Goal: Task Accomplishment & Management: Manage account settings

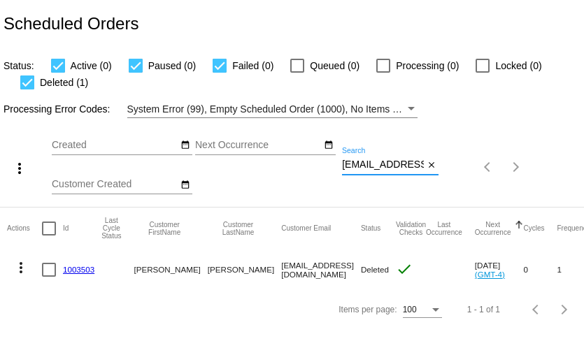
click at [373, 165] on input "delbeahm@yahoo.com" at bounding box center [383, 164] width 82 height 11
paste input "67groomer_scaled@icloud"
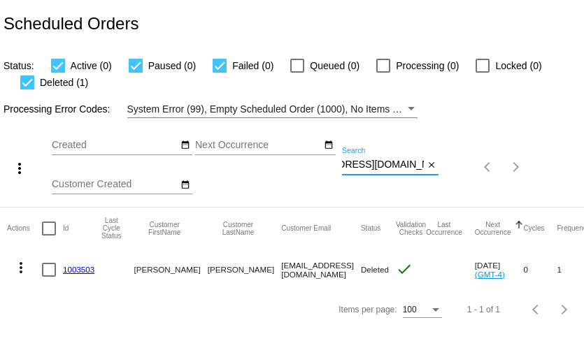
type input "[EMAIL_ADDRESS][DOMAIN_NAME]"
click at [365, 172] on div "67groomer_scaled@icloud.com Search" at bounding box center [383, 161] width 82 height 27
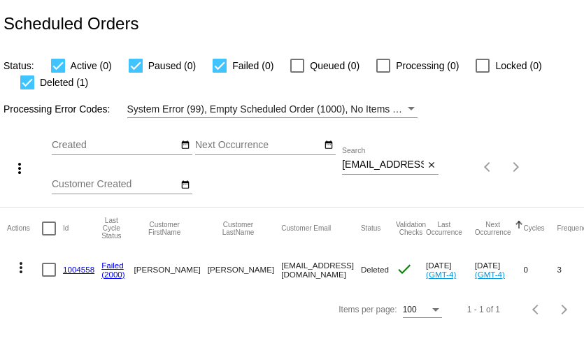
click at [371, 169] on input "[EMAIL_ADDRESS][DOMAIN_NAME]" at bounding box center [383, 164] width 82 height 11
click at [371, 169] on input "67groomer_scaled@icloud.com" at bounding box center [383, 164] width 82 height 11
paste input "Lzissu122@gmail"
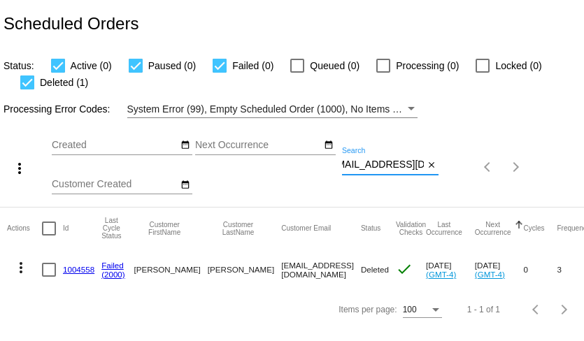
type input "[EMAIL_ADDRESS][DOMAIN_NAME]"
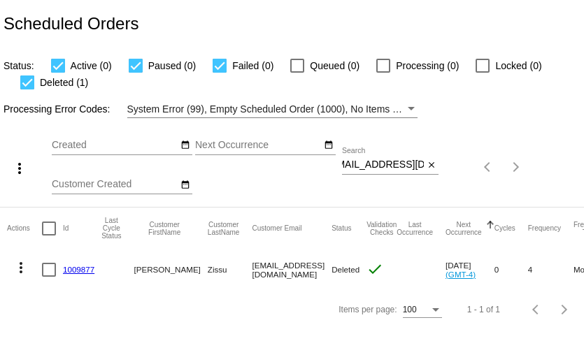
scroll to position [0, 0]
click at [402, 167] on input "[EMAIL_ADDRESS][DOMAIN_NAME]" at bounding box center [383, 164] width 82 height 11
paste input "tomichelle6"
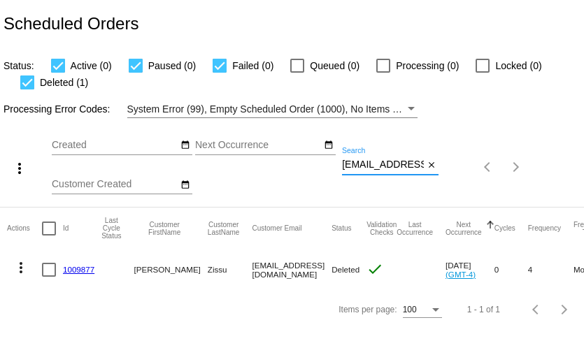
scroll to position [0, 21]
type input "[EMAIL_ADDRESS][DOMAIN_NAME]"
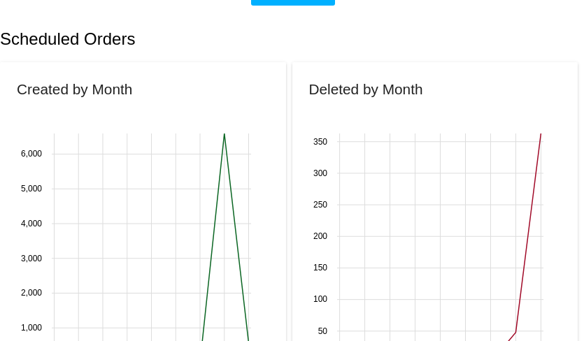
scroll to position [296, 0]
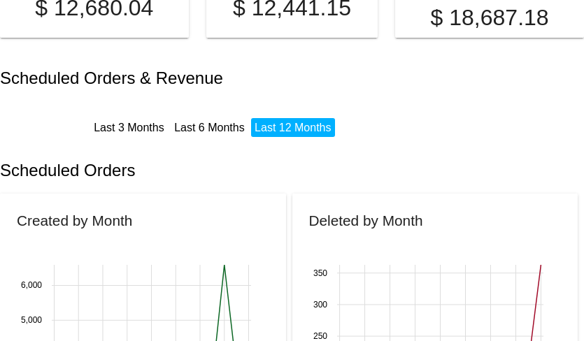
scroll to position [211, 0]
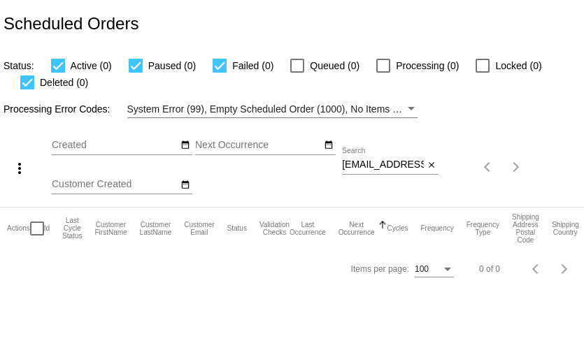
click at [401, 173] on div "tomichelle6@gmail.com Search" at bounding box center [383, 161] width 82 height 27
click at [401, 162] on input "tomichelle6@gmail.com" at bounding box center [383, 164] width 82 height 11
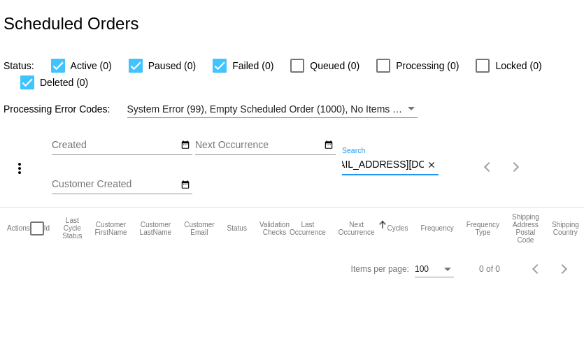
click at [401, 162] on input "tomichelle6@gmail.com" at bounding box center [383, 164] width 82 height 11
paste input "Michelle@francoisandco"
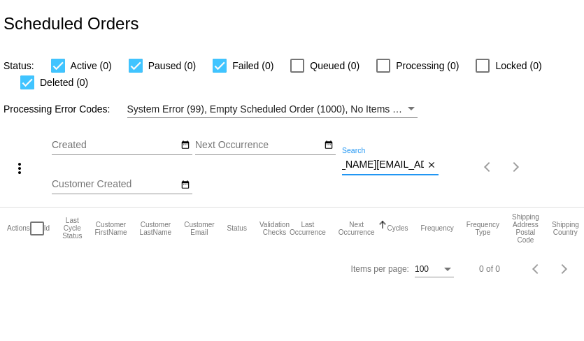
type input "Michelle@francoisandco.com"
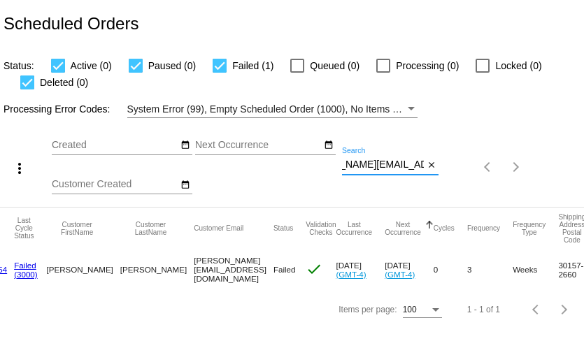
scroll to position [0, 38]
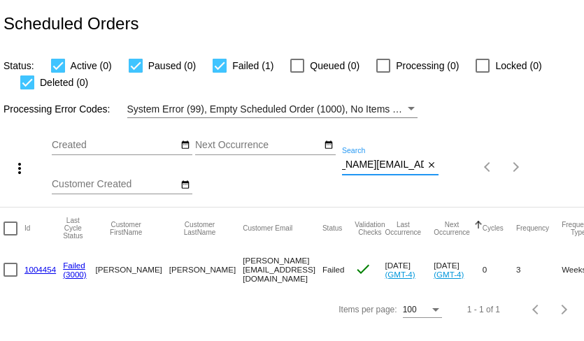
click at [41, 271] on link "1004454" at bounding box center [39, 269] width 31 height 9
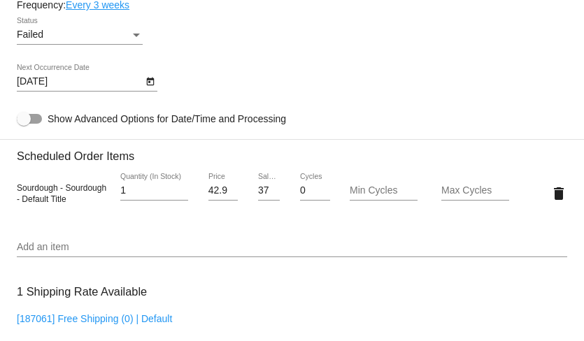
scroll to position [897, 0]
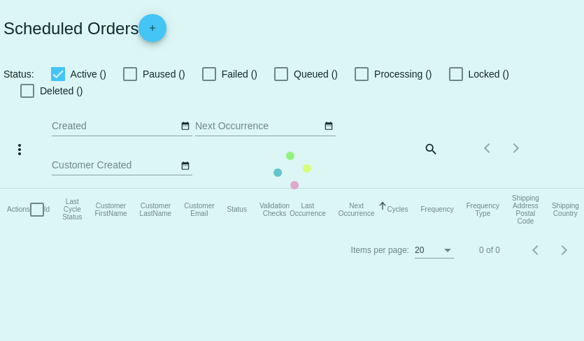
checkbox input "true"
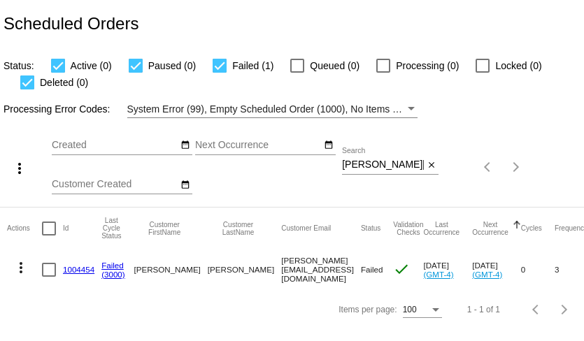
click at [373, 164] on input "Michelle@francoisandco.com" at bounding box center [383, 164] width 82 height 11
paste input "laurenruthwalker@gmail"
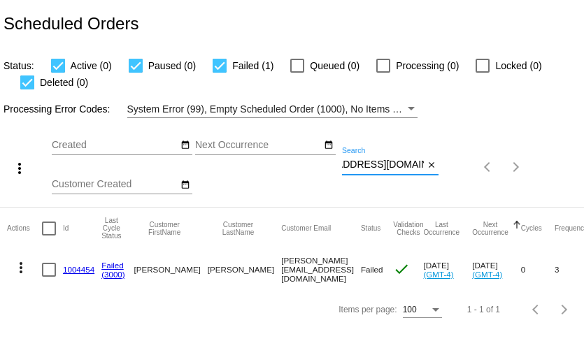
type input "laurenruthwalker@gmail.com"
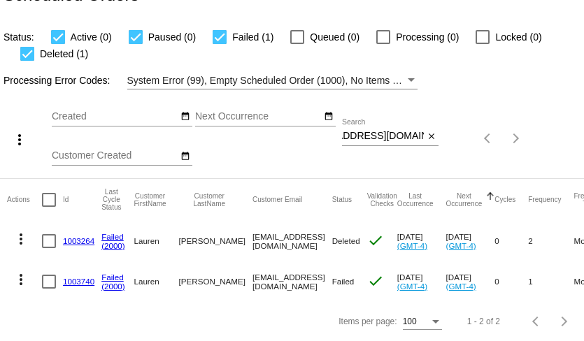
scroll to position [0, 0]
click at [85, 283] on link "1003740" at bounding box center [78, 281] width 31 height 9
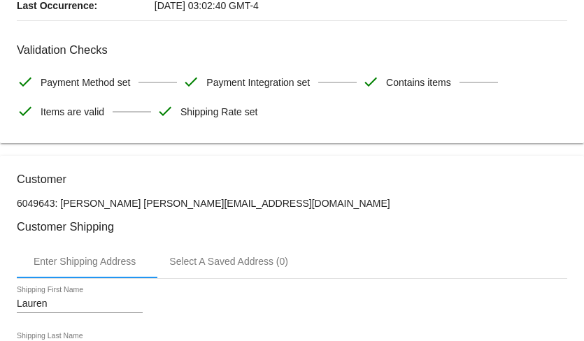
scroll to position [249, 0]
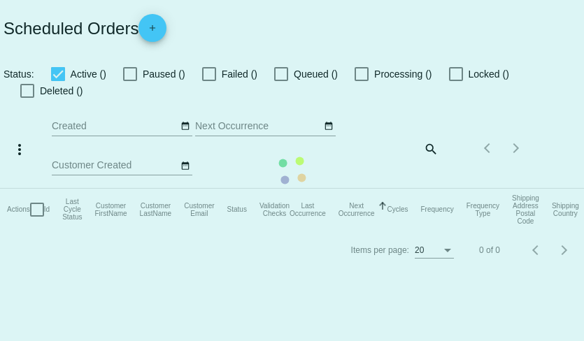
checkbox input "true"
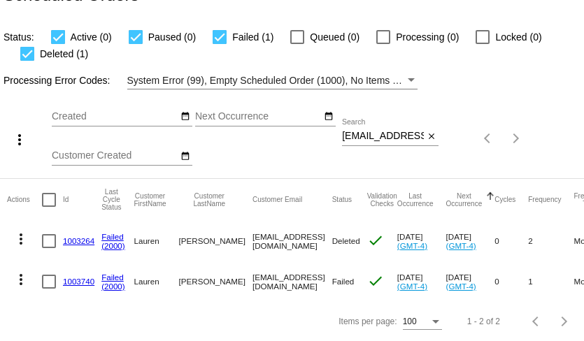
scroll to position [29, 0]
click at [21, 281] on mat-icon "more_vert" at bounding box center [21, 279] width 17 height 17
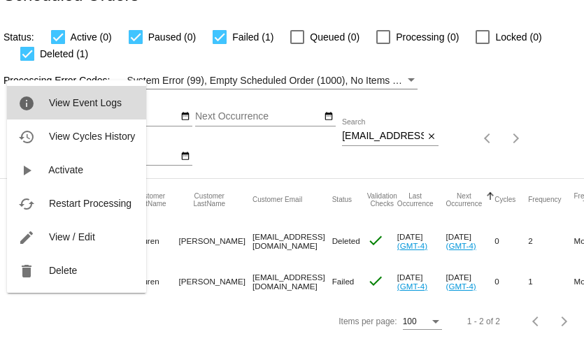
click at [62, 107] on span "View Event Logs" at bounding box center [85, 102] width 73 height 11
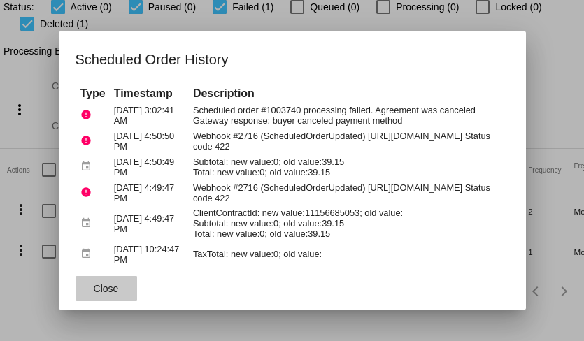
click at [112, 294] on span "Close" at bounding box center [106, 288] width 25 height 11
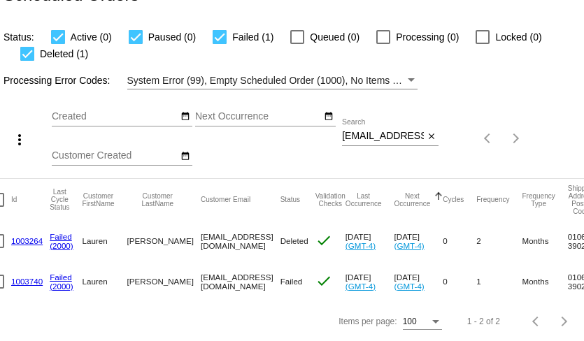
scroll to position [0, 0]
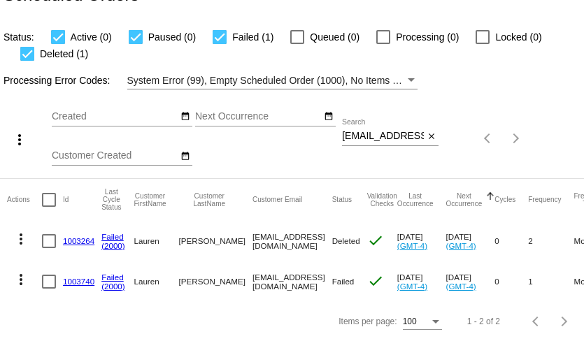
click at [73, 282] on link "1003740" at bounding box center [78, 281] width 31 height 9
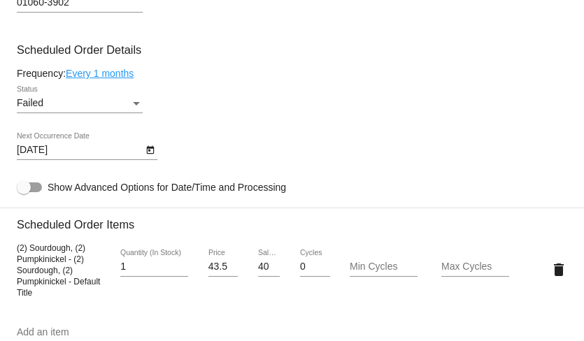
type input "40"
click at [270, 273] on input "40" at bounding box center [269, 267] width 22 height 11
click at [267, 273] on input "40" at bounding box center [269, 267] width 22 height 11
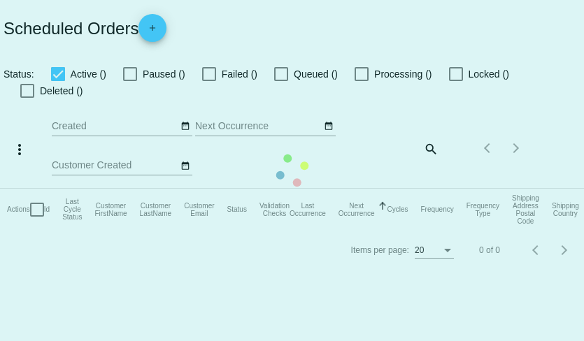
checkbox input "true"
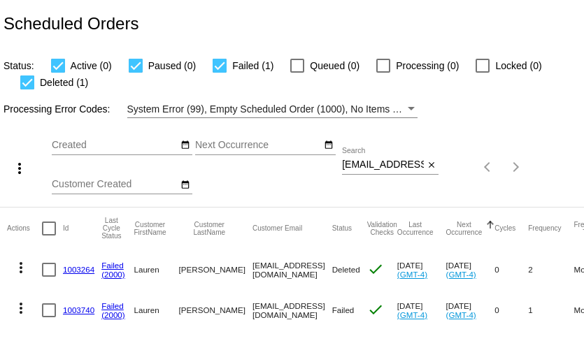
click at [388, 164] on input "laurenruthwalker@gmail.com" at bounding box center [383, 164] width 82 height 11
paste input "ktiannuzzi"
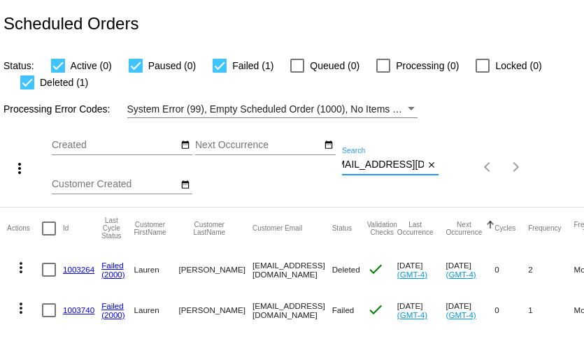
type input "ktiannuzzi@gmail.com"
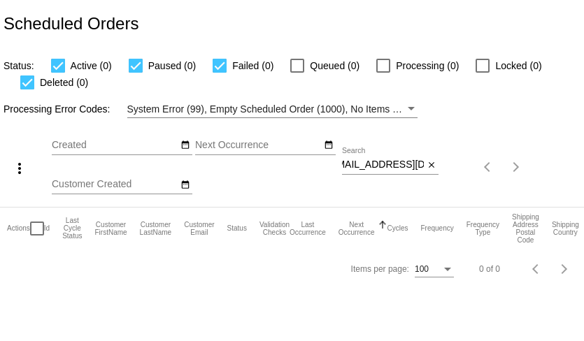
scroll to position [0, 0]
click at [357, 164] on input "ktiannuzzi@gmail.com" at bounding box center [383, 164] width 82 height 11
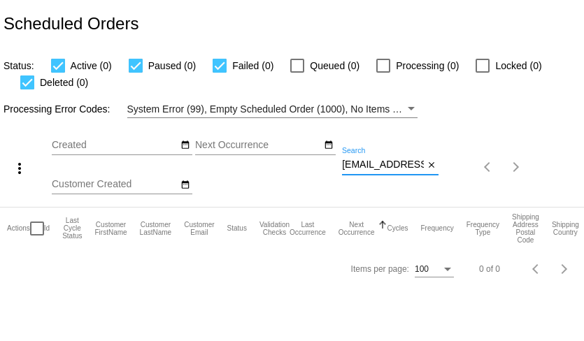
click at [394, 162] on input "ktiannuzzi@gmail.com" at bounding box center [383, 164] width 82 height 11
paste input "gtcarey@ao"
type input "gtcarey@aol.com"
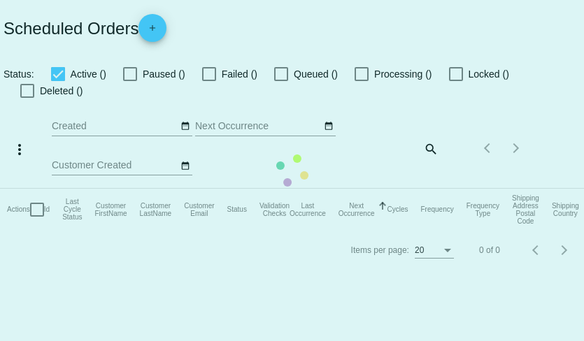
checkbox input "true"
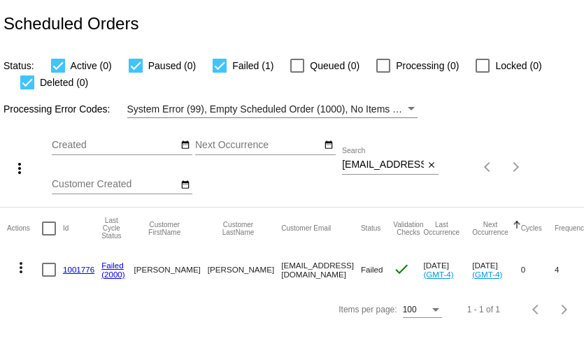
click at [392, 166] on input "gtcarey@aol.com" at bounding box center [383, 164] width 82 height 11
paste input "ktgrgc@gmai"
type input "[EMAIL_ADDRESS][DOMAIN_NAME]"
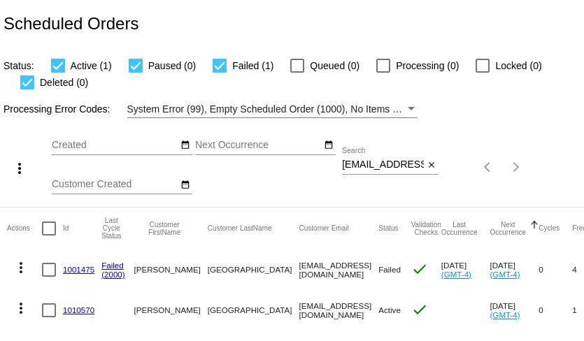
click at [80, 271] on link "1001475" at bounding box center [78, 269] width 31 height 9
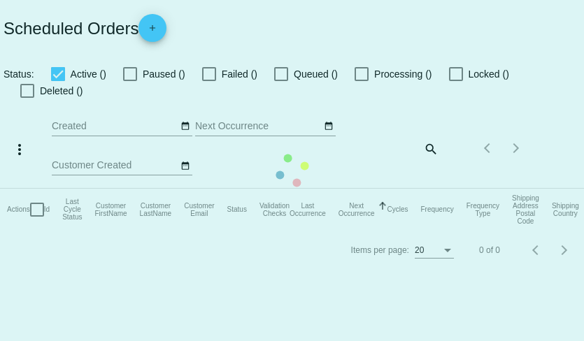
checkbox input "true"
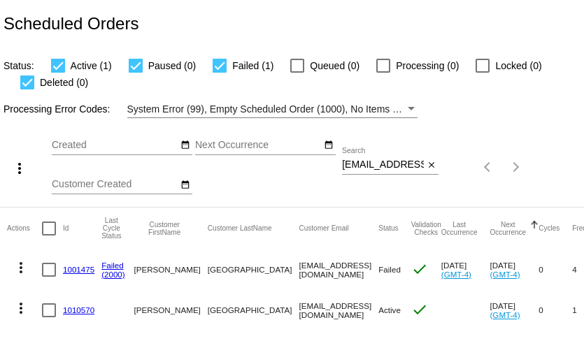
click at [22, 265] on mat-icon "more_vert" at bounding box center [21, 267] width 17 height 17
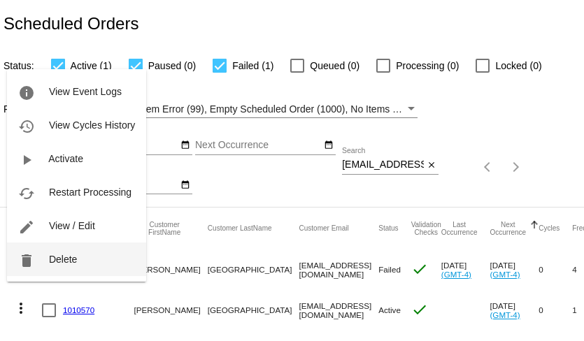
click at [51, 259] on span "Delete" at bounding box center [63, 259] width 28 height 11
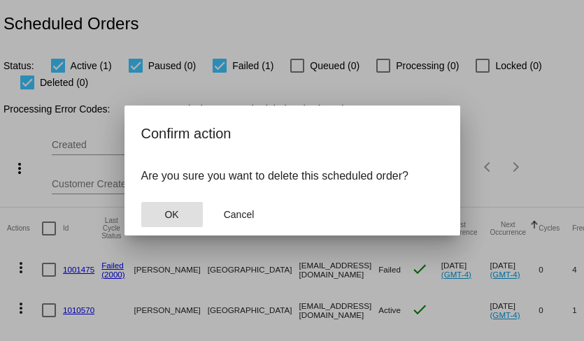
click at [171, 209] on span "OK" at bounding box center [171, 214] width 14 height 11
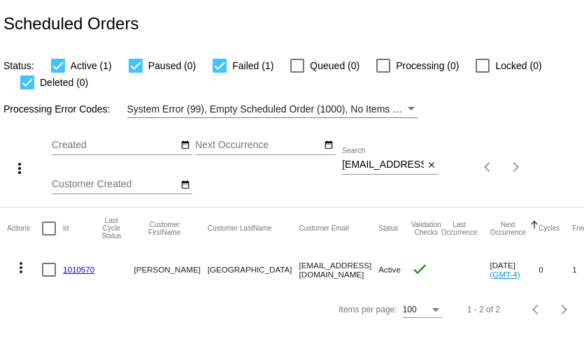
click at [78, 273] on link "1010570" at bounding box center [78, 269] width 31 height 9
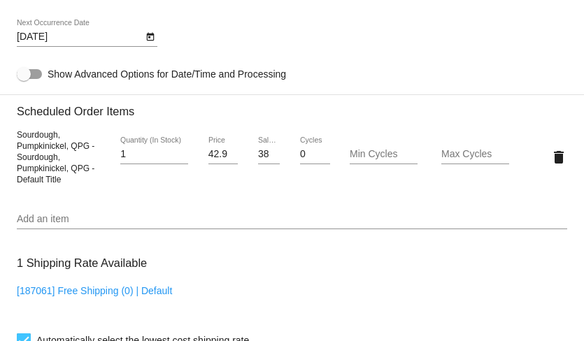
scroll to position [787, 0]
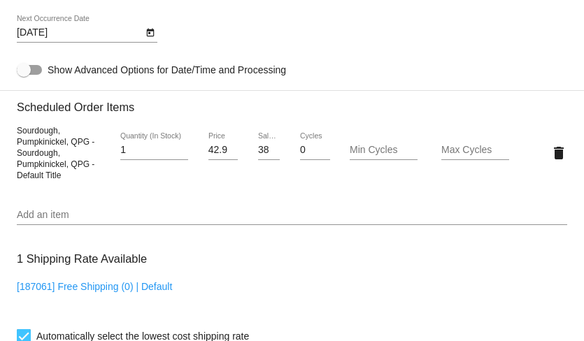
click at [262, 156] on input "38.69" at bounding box center [269, 150] width 22 height 11
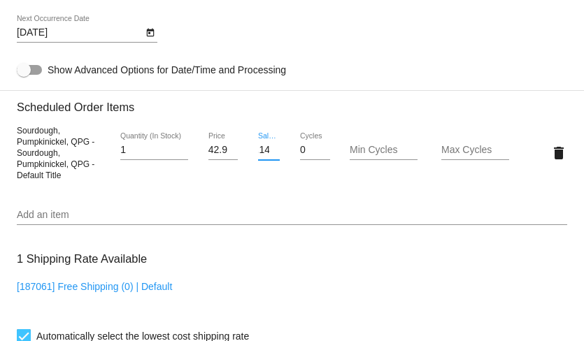
type input "35.14"
click at [288, 201] on mat-card "Customer 6139815: Katherine Kassel ktgrgc@gmail.com Customer Shipping Enter Shi…" at bounding box center [292, 126] width 584 height 1426
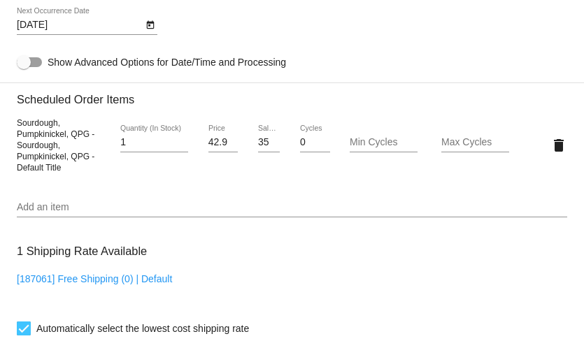
scroll to position [794, 0]
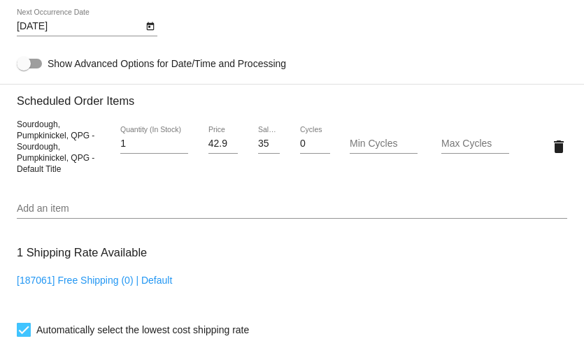
click at [287, 201] on mat-card-content "Customer 6139815: Katherine Kassel ktgrgc@gmail.com Customer Shipping Enter Shi…" at bounding box center [292, 95] width 550 height 1345
click at [278, 213] on div "Add an item" at bounding box center [292, 205] width 550 height 27
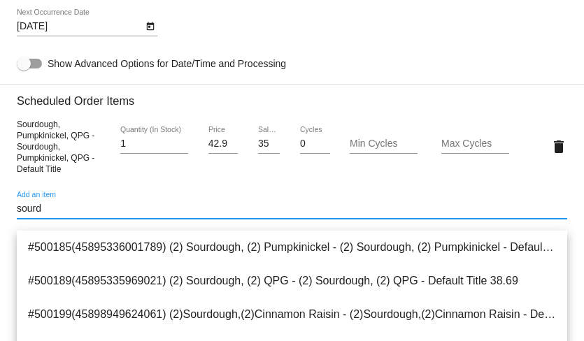
click at [271, 201] on mat-card-content "Customer 6139815: Katherine Kassel ktgrgc@gmail.com Customer Shipping Enter Shi…" at bounding box center [292, 95] width 550 height 1345
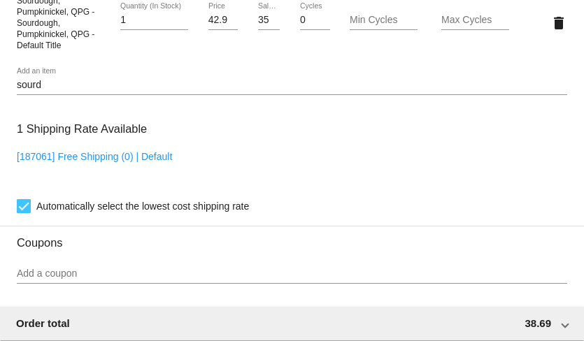
scroll to position [944, 0]
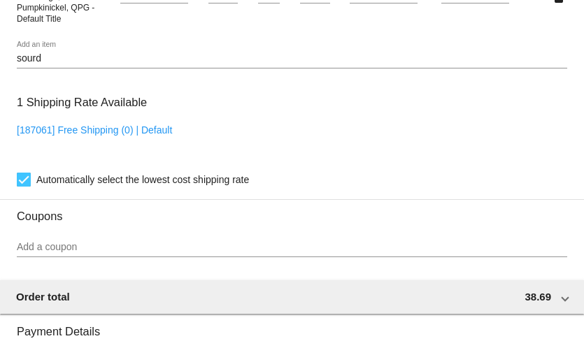
click at [162, 64] on input "sourd" at bounding box center [292, 58] width 550 height 11
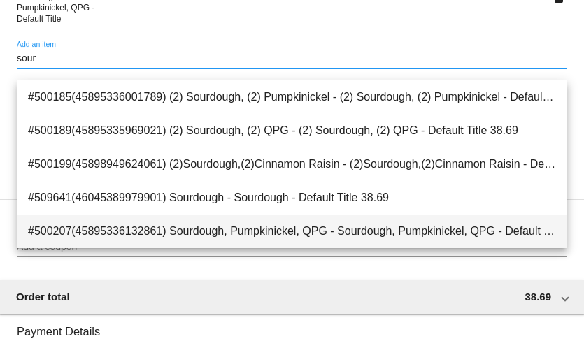
type input "sour"
click at [171, 229] on span "#500207(45895336132861) Sourdough, Pumpkinickel, QPG - Sourdough, Pumpkinickel,…" at bounding box center [292, 232] width 528 height 34
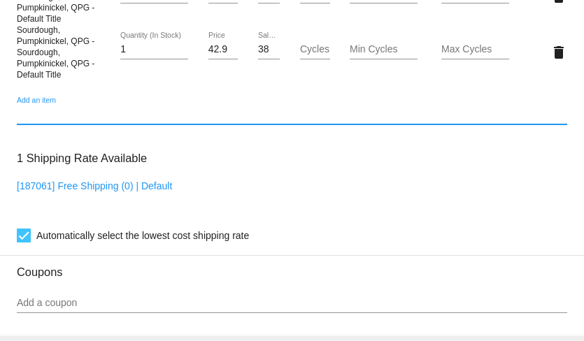
click at [258, 55] on input "38.69" at bounding box center [269, 49] width 22 height 11
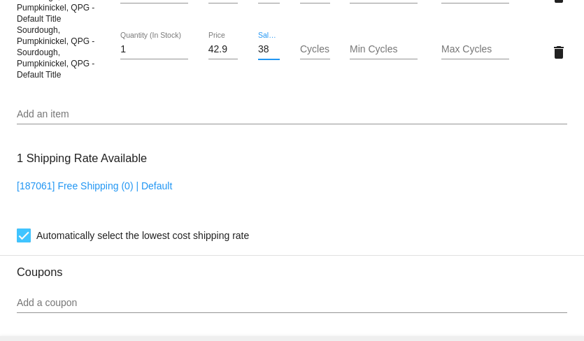
click at [258, 55] on input "38.69" at bounding box center [269, 49] width 22 height 11
type input "35.14"
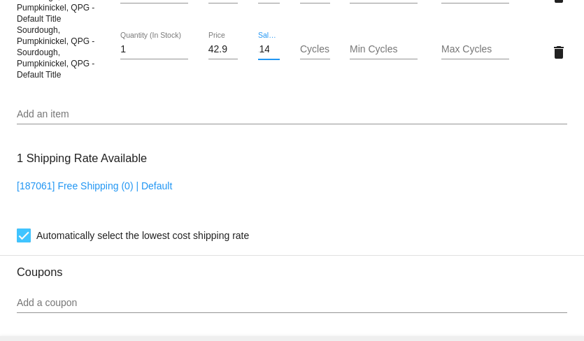
scroll to position [0, 0]
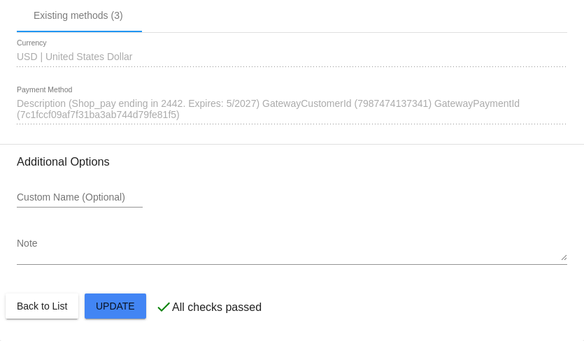
scroll to position [1299, 0]
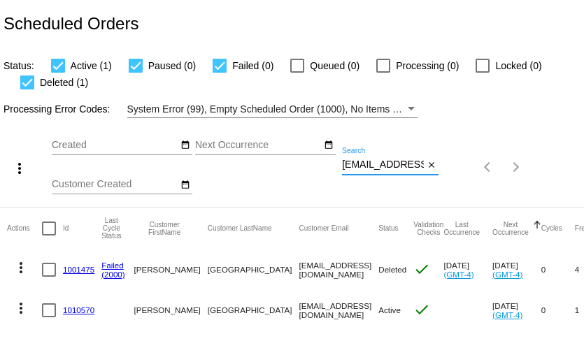
click at [403, 167] on input "[EMAIL_ADDRESS][DOMAIN_NAME]" at bounding box center [383, 164] width 82 height 11
paste input "fishandthelion"
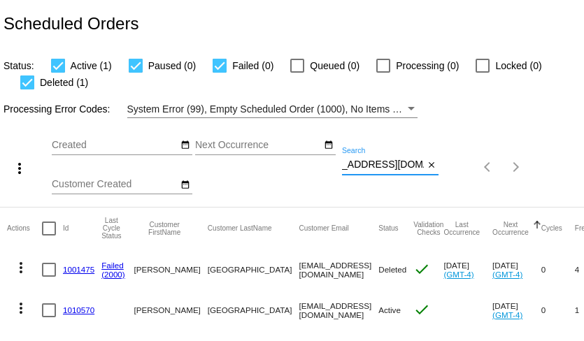
type input "[EMAIL_ADDRESS][DOMAIN_NAME]"
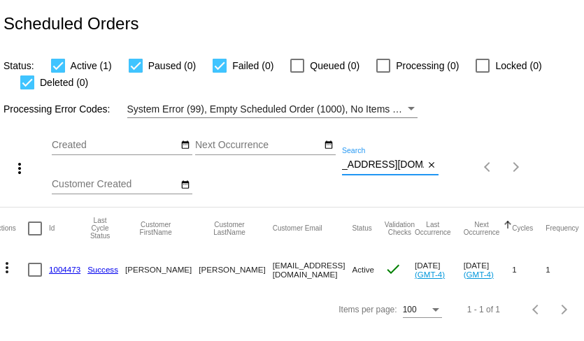
scroll to position [0, 0]
